Goal: Navigation & Orientation: Find specific page/section

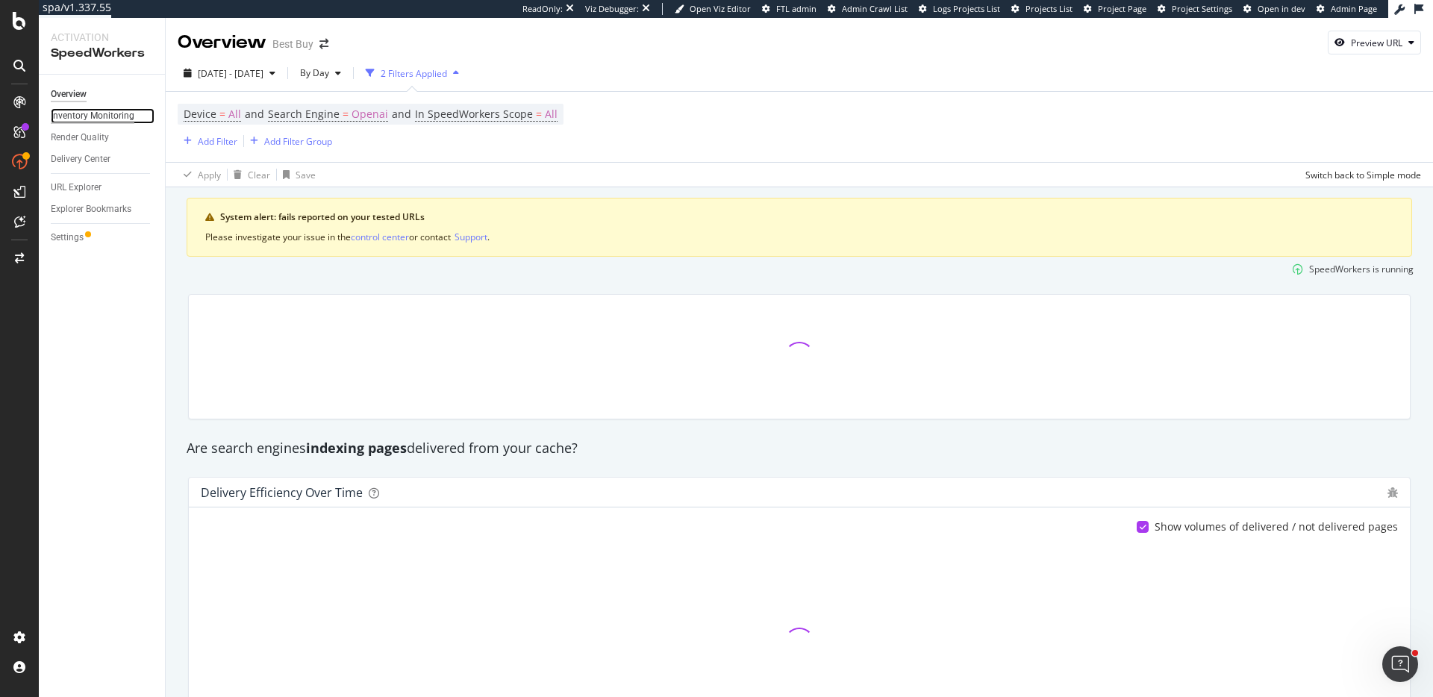
click at [78, 110] on div "Inventory Monitoring" at bounding box center [93, 116] width 84 height 16
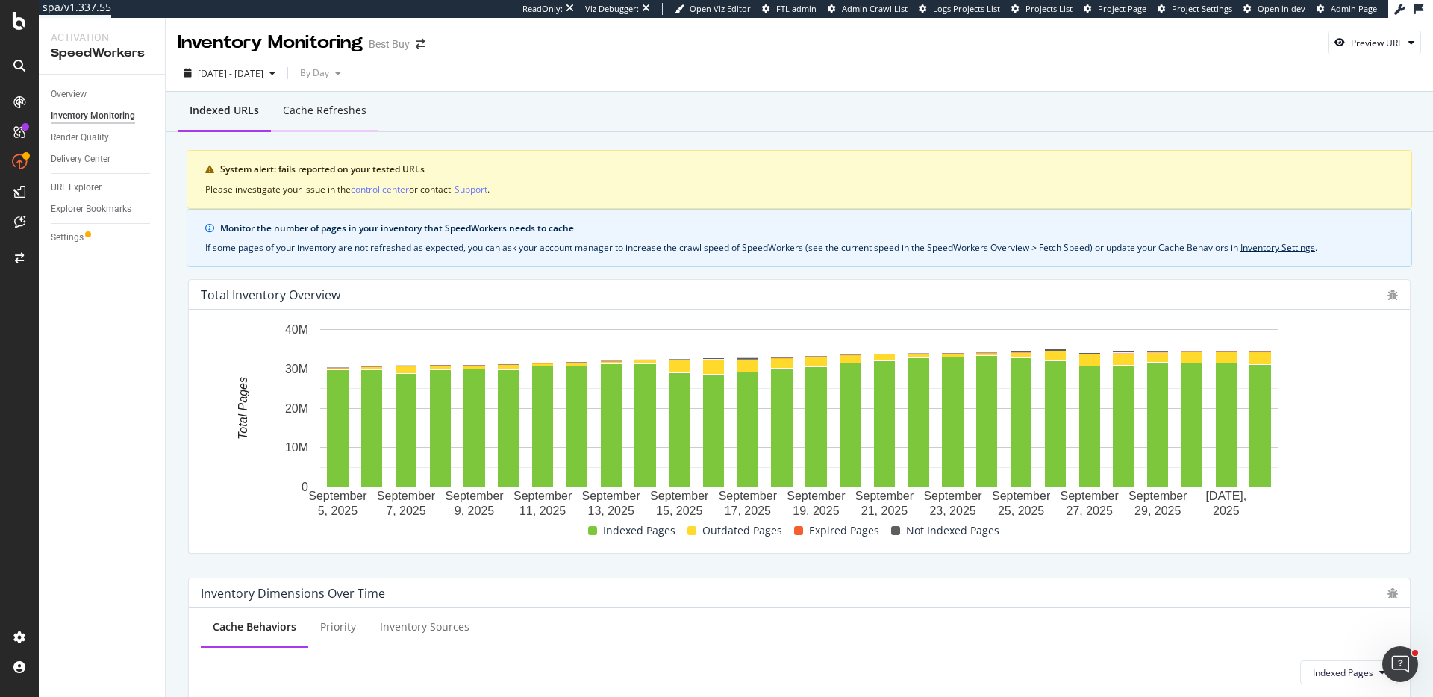
click at [353, 114] on div "Cache refreshes" at bounding box center [325, 110] width 84 height 15
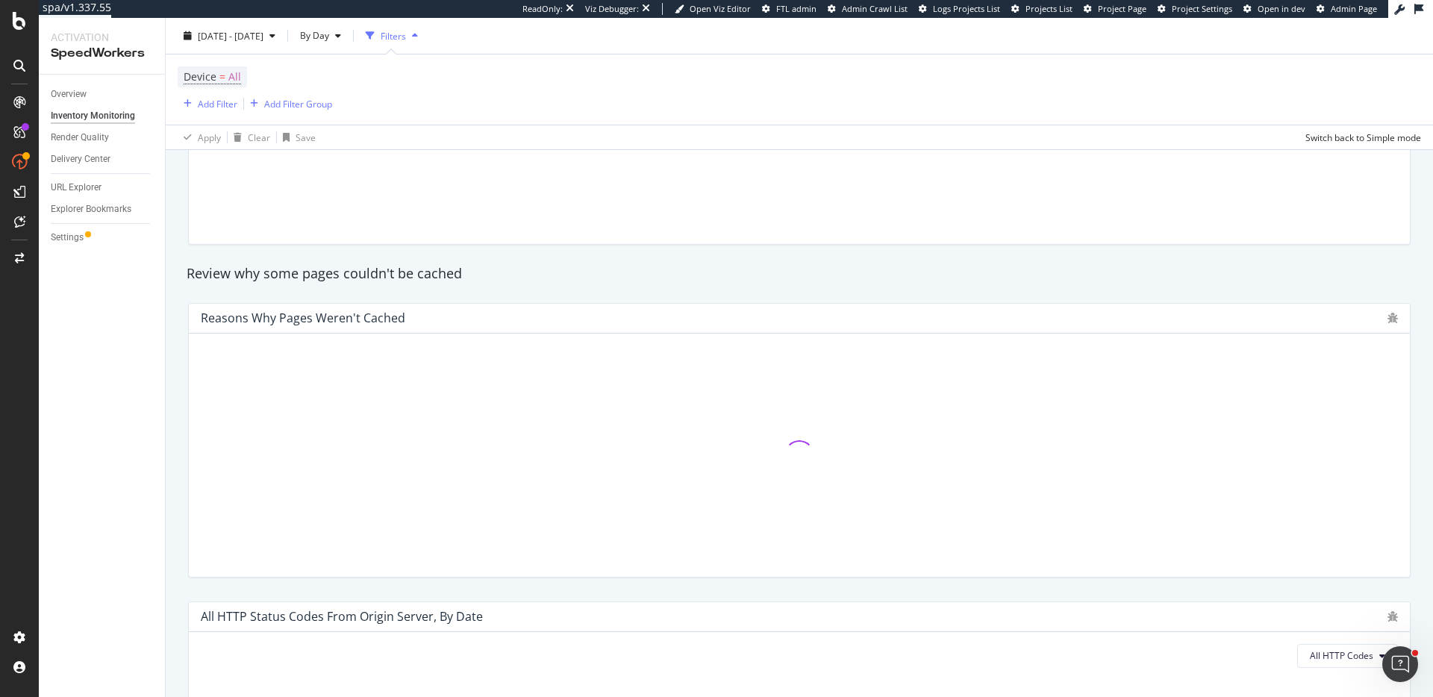
scroll to position [863, 0]
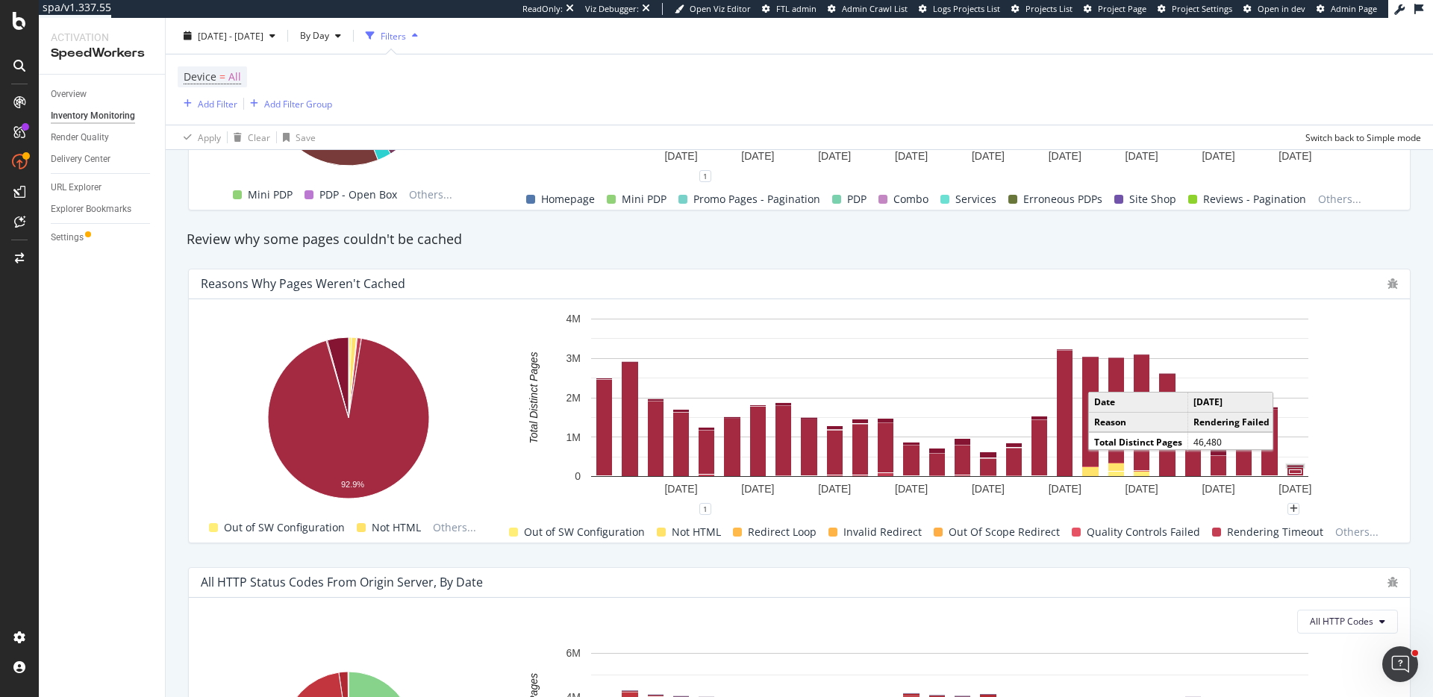
click at [1296, 465] on rect "A chart." at bounding box center [1295, 465] width 16 height 1
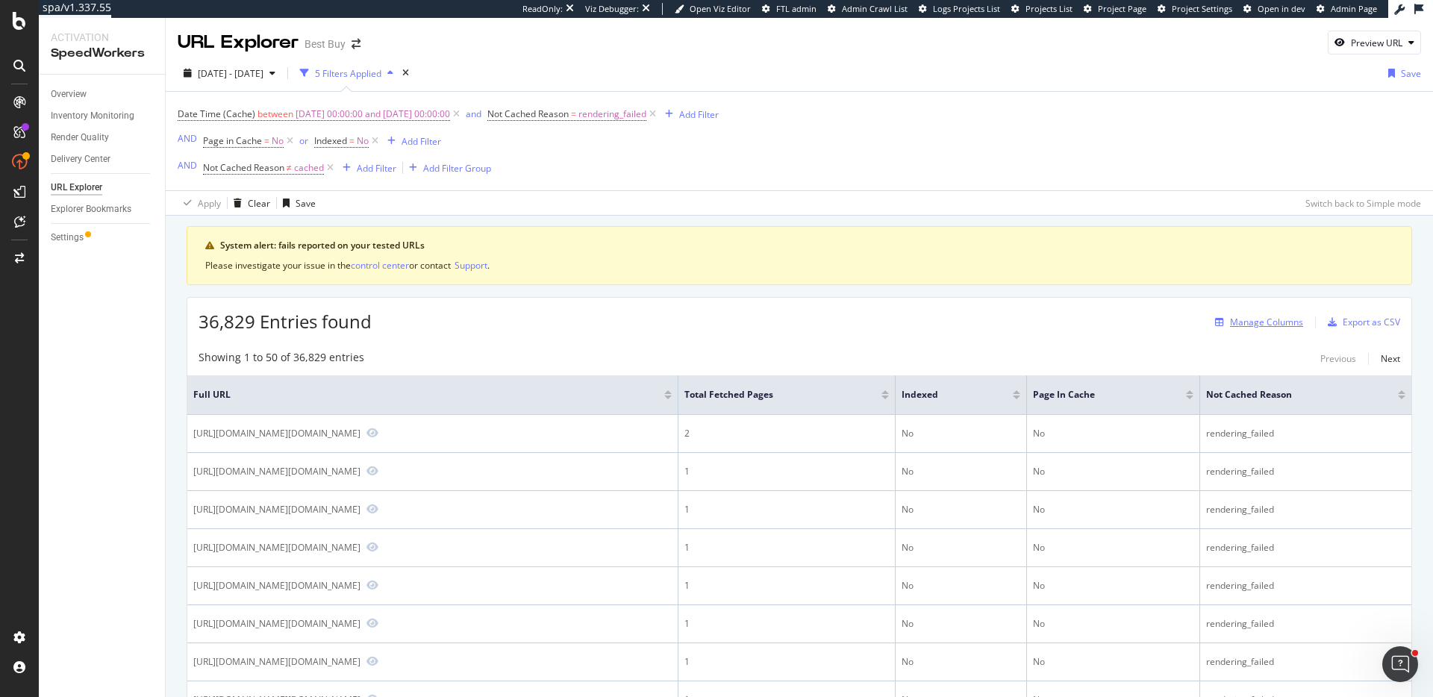
click at [1261, 321] on div "Manage Columns" at bounding box center [1266, 322] width 73 height 13
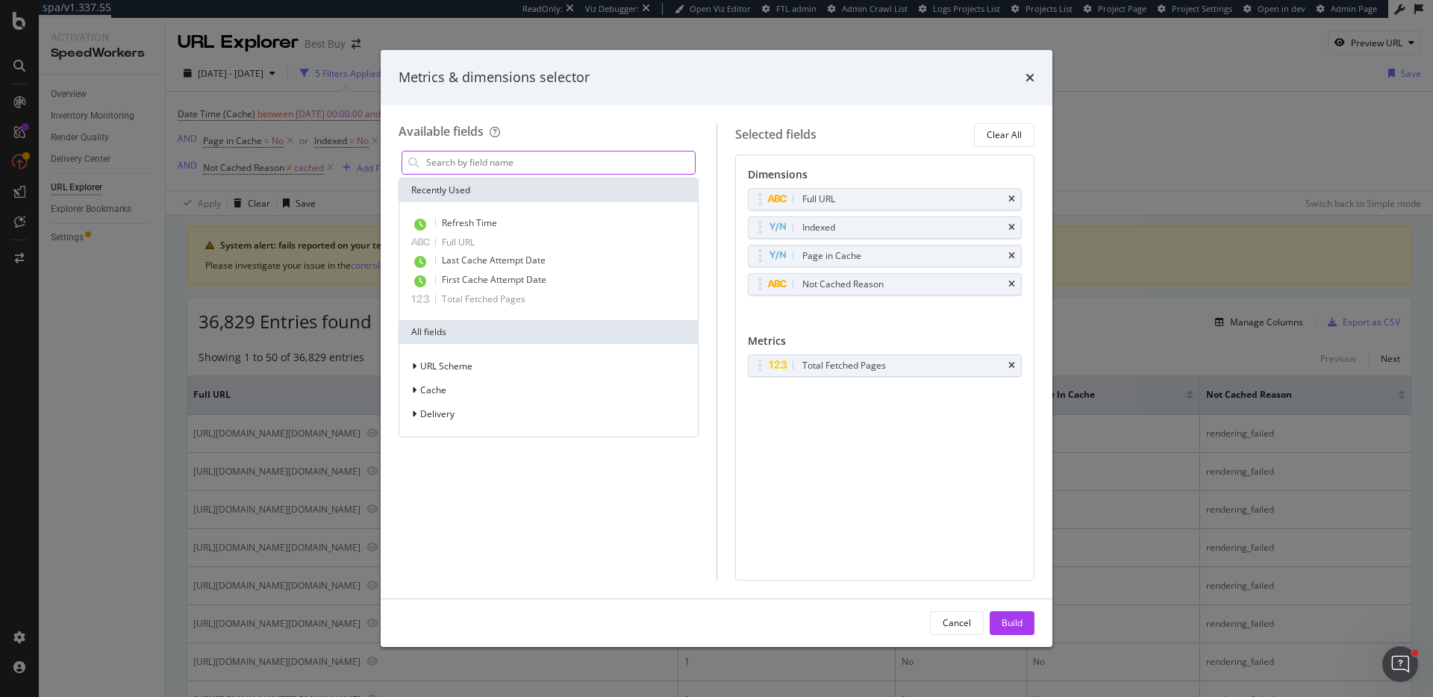
click at [615, 164] on input "modal" at bounding box center [560, 163] width 270 height 22
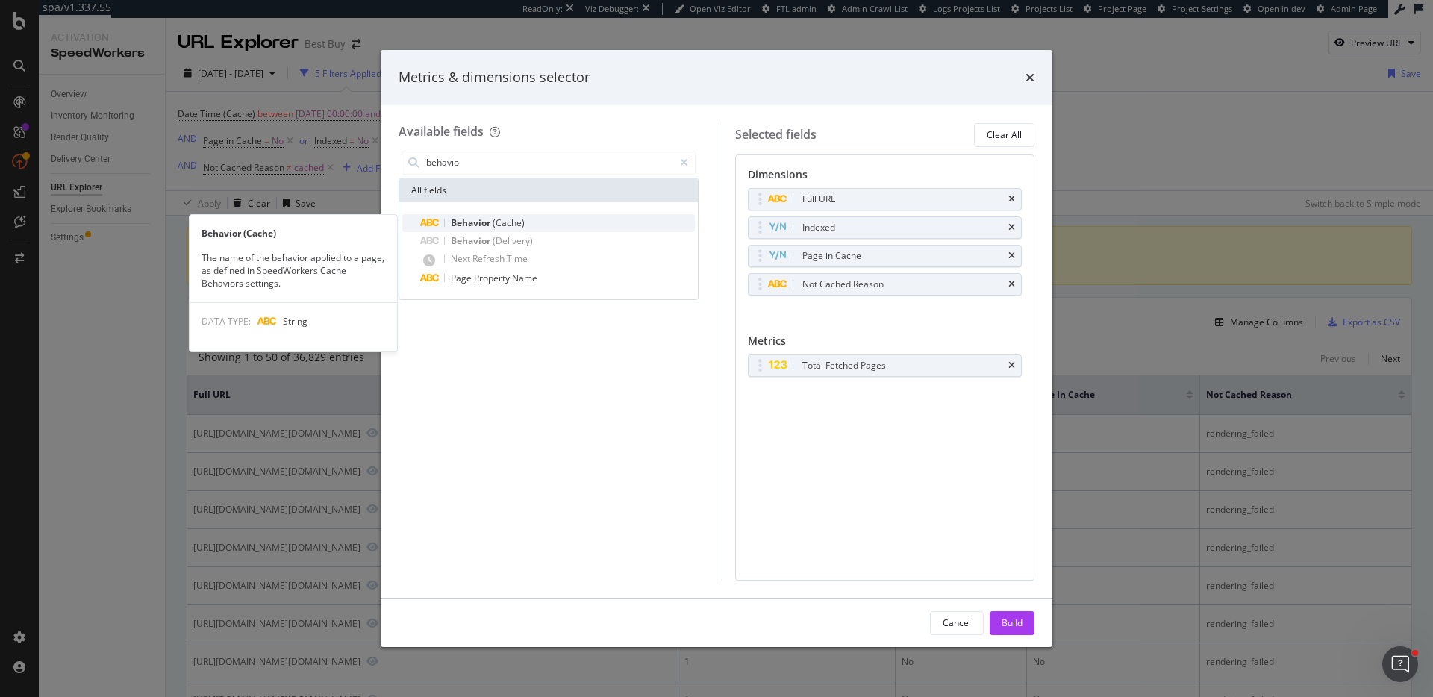
type input "behavio"
click at [604, 219] on div "Behavior (Cache)" at bounding box center [557, 223] width 275 height 18
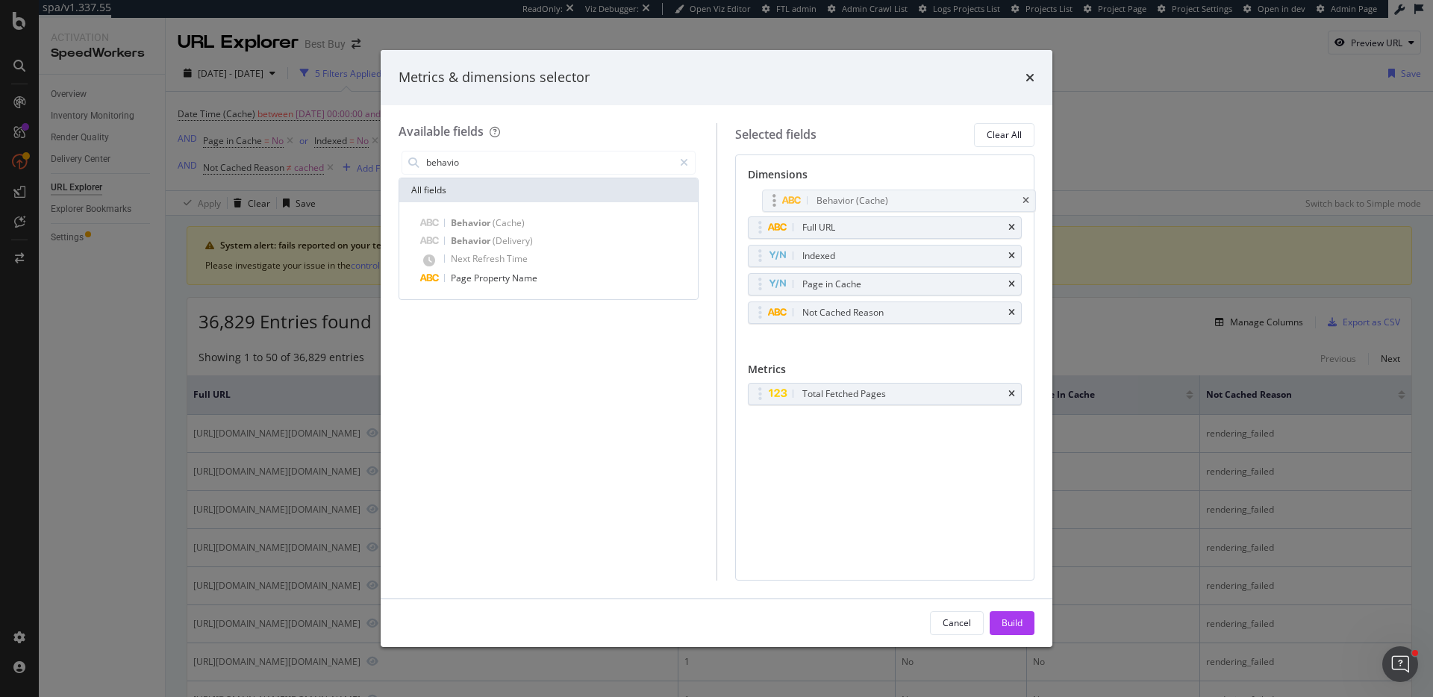
drag, startPoint x: 760, startPoint y: 313, endPoint x: 774, endPoint y: 201, distance: 113.6
click at [774, 201] on body "spa/v1.337.55 ReadOnly: Viz Debugger: Open Viz Editor FTL admin Admin Crawl Lis…" at bounding box center [716, 348] width 1433 height 697
click at [1009, 227] on icon "times" at bounding box center [1011, 227] width 7 height 9
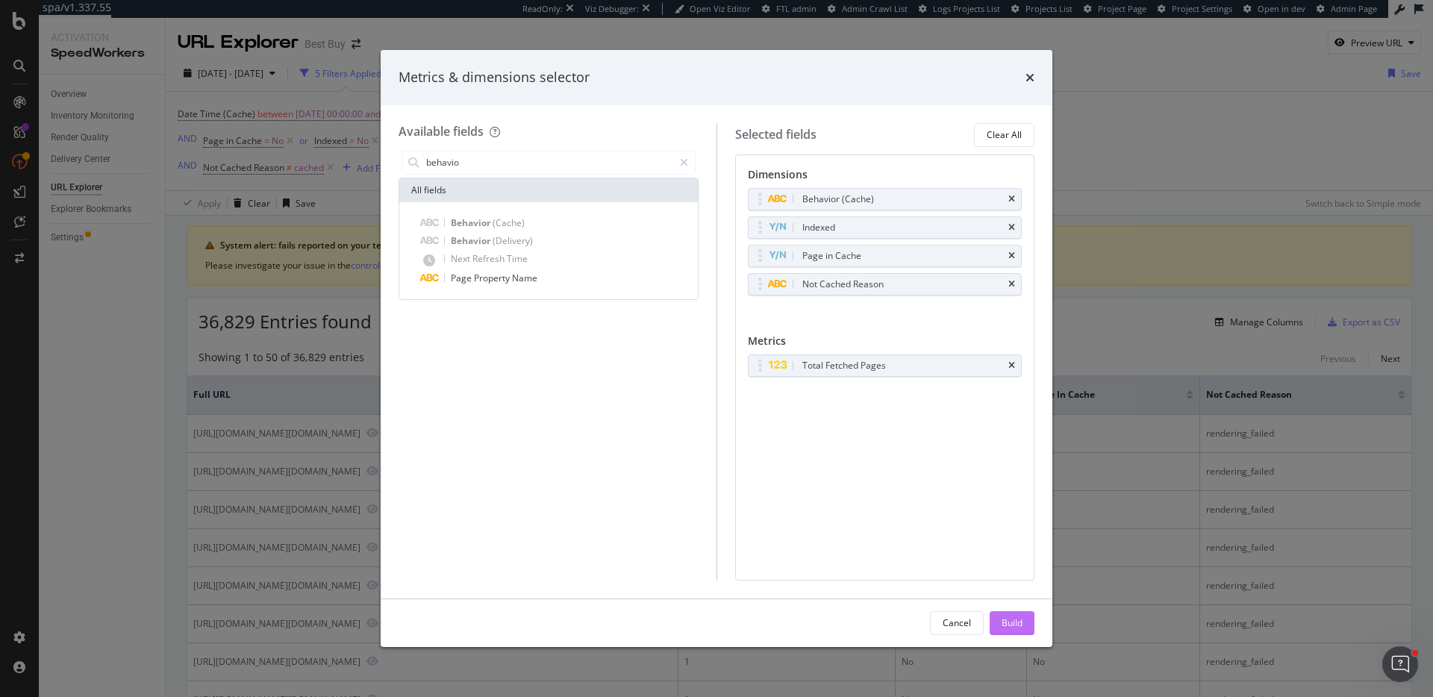
click at [1013, 626] on div "Build" at bounding box center [1012, 622] width 21 height 13
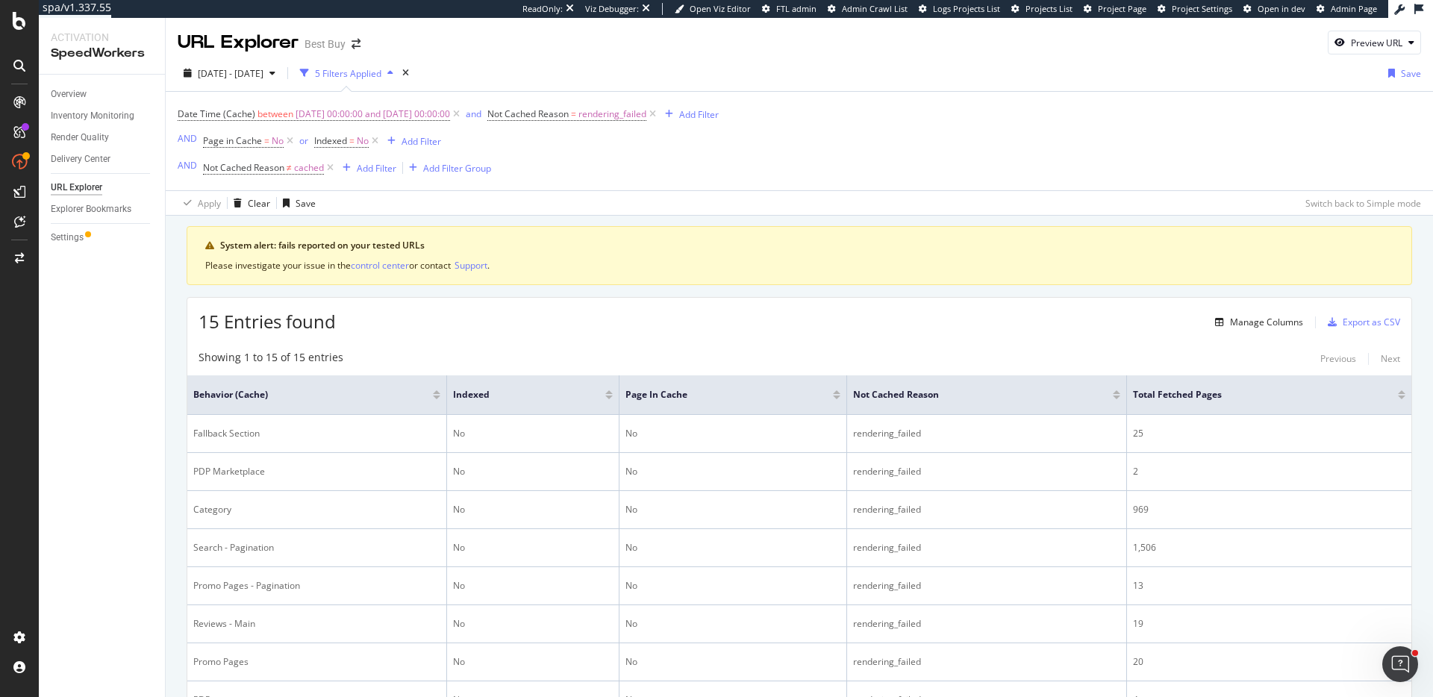
click at [1401, 397] on div at bounding box center [1401, 398] width 7 height 4
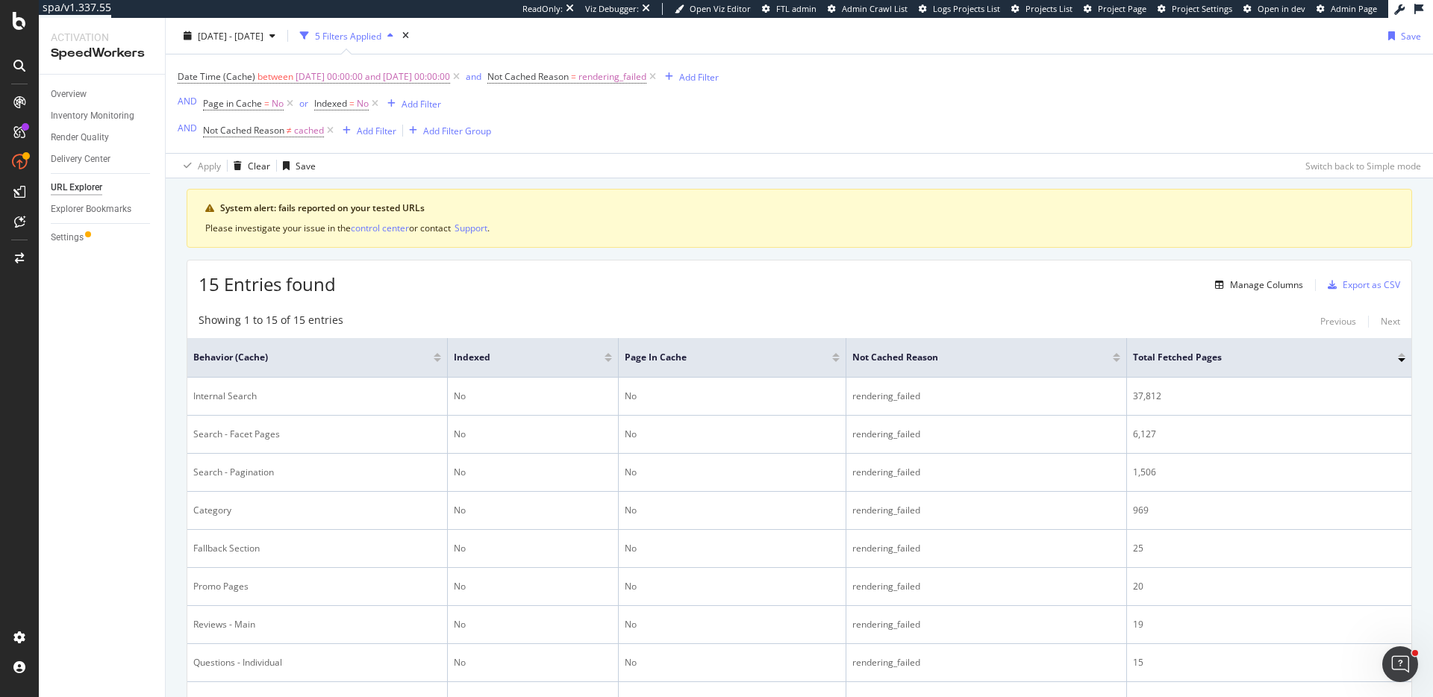
scroll to position [43, 0]
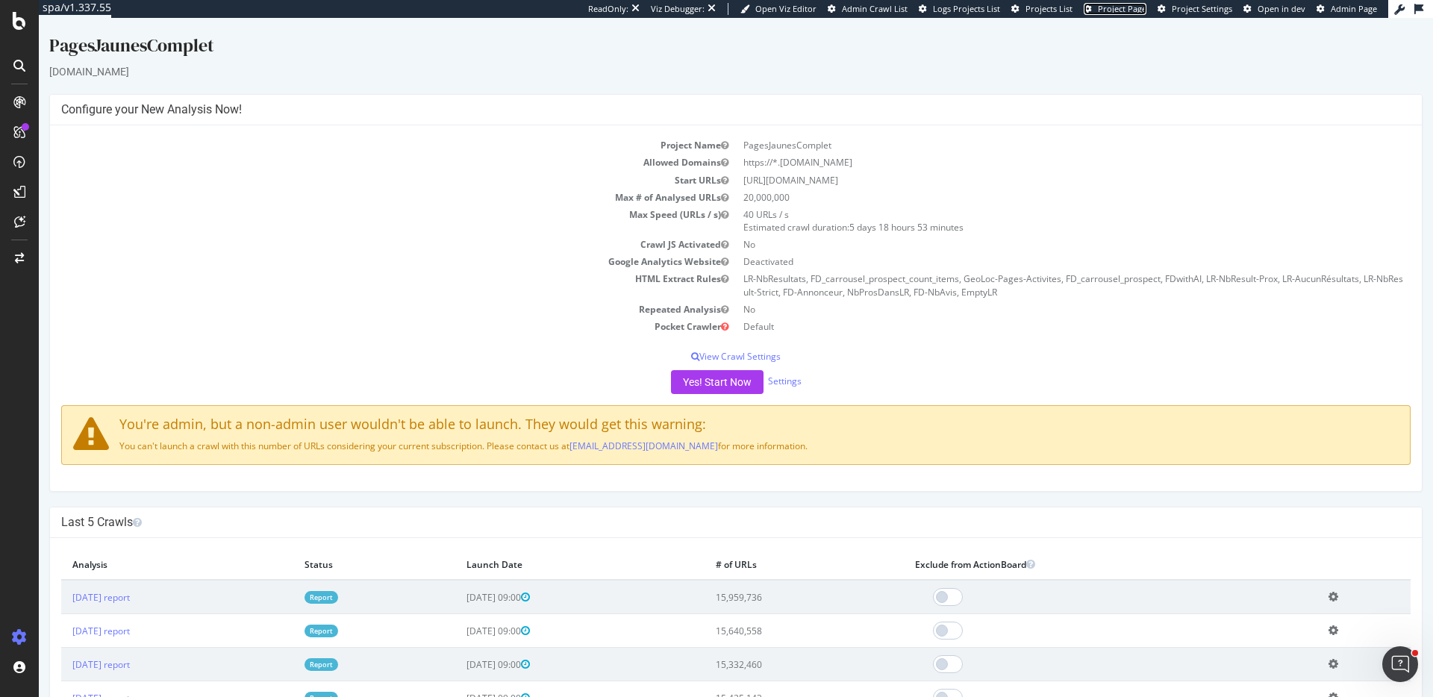
click at [1122, 14] on span "Project Page" at bounding box center [1122, 8] width 49 height 11
